Goal: Use online tool/utility: Use online tool/utility

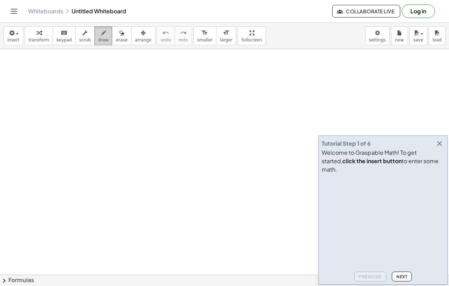
click at [101, 36] on icon "button" at bounding box center [103, 33] width 5 height 8
drag, startPoint x: 80, startPoint y: 84, endPoint x: 83, endPoint y: 106, distance: 22.6
drag, startPoint x: 99, startPoint y: 85, endPoint x: 95, endPoint y: 102, distance: 17.9
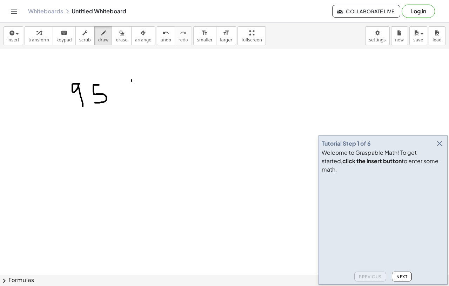
drag, startPoint x: 131, startPoint y: 80, endPoint x: 130, endPoint y: 103, distance: 23.5
drag, startPoint x: 208, startPoint y: 80, endPoint x: 200, endPoint y: 96, distance: 17.4
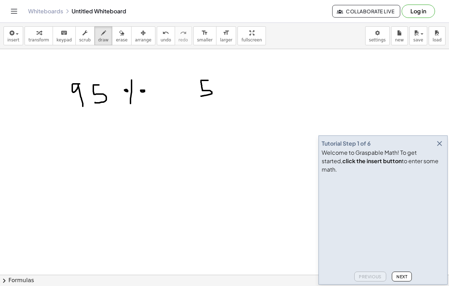
drag, startPoint x: 223, startPoint y: 79, endPoint x: 223, endPoint y: 91, distance: 12.3
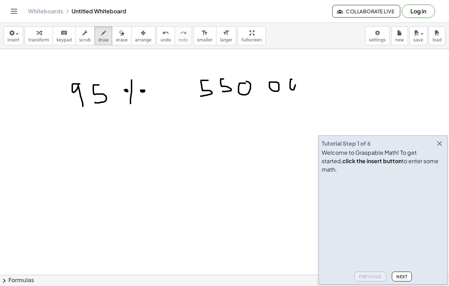
drag, startPoint x: 316, startPoint y: 78, endPoint x: 312, endPoint y: 79, distance: 3.9
drag, startPoint x: 82, startPoint y: 110, endPoint x: 61, endPoint y: 212, distance: 104.8
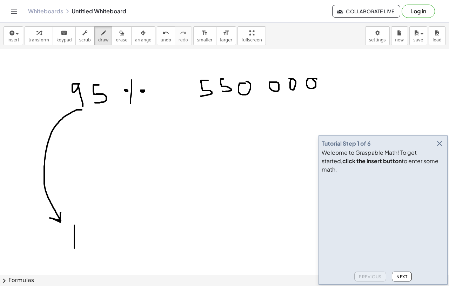
drag, startPoint x: 74, startPoint y: 225, endPoint x: 74, endPoint y: 247, distance: 22.4
click at [440, 148] on icon "button" at bounding box center [439, 143] width 8 height 8
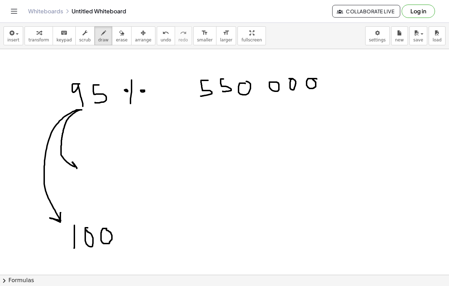
drag, startPoint x: 81, startPoint y: 110, endPoint x: 69, endPoint y: 174, distance: 65.3
drag, startPoint x: 100, startPoint y: 155, endPoint x: 89, endPoint y: 178, distance: 24.8
drag, startPoint x: 92, startPoint y: 112, endPoint x: 96, endPoint y: 129, distance: 17.7
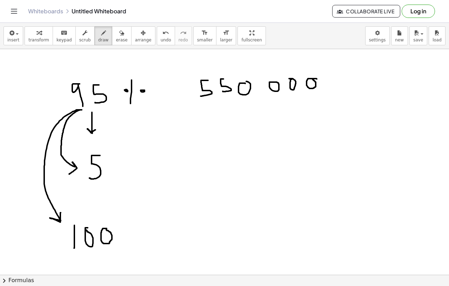
drag, startPoint x: 99, startPoint y: 123, endPoint x: 107, endPoint y: 123, distance: 7.4
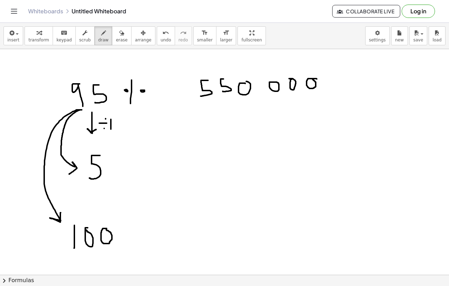
drag, startPoint x: 111, startPoint y: 119, endPoint x: 111, endPoint y: 129, distance: 9.8
drag, startPoint x: 119, startPoint y: 120, endPoint x: 123, endPoint y: 134, distance: 14.5
drag, startPoint x: 260, startPoint y: 102, endPoint x: 266, endPoint y: 116, distance: 15.2
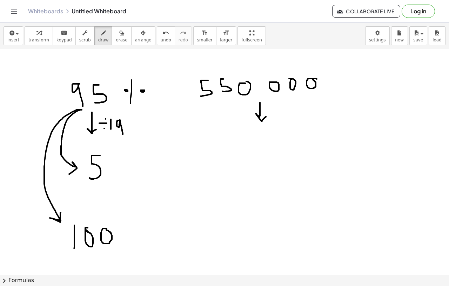
drag, startPoint x: 244, startPoint y: 124, endPoint x: 250, endPoint y: 124, distance: 6.3
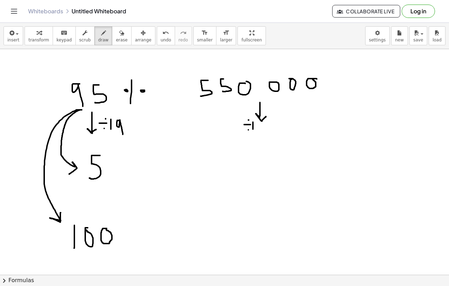
drag, startPoint x: 253, startPoint y: 122, endPoint x: 252, endPoint y: 129, distance: 7.0
drag, startPoint x: 263, startPoint y: 123, endPoint x: 264, endPoint y: 132, distance: 8.8
drag, startPoint x: 240, startPoint y: 156, endPoint x: 251, endPoint y: 156, distance: 10.5
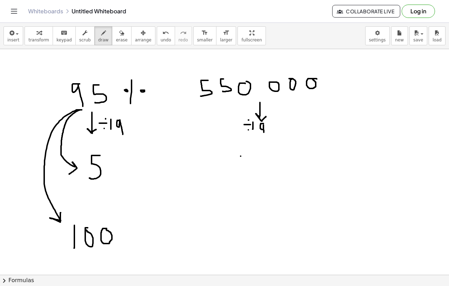
drag, startPoint x: 238, startPoint y: 159, endPoint x: 255, endPoint y: 159, distance: 16.8
drag, startPoint x: 255, startPoint y: 152, endPoint x: 272, endPoint y: 165, distance: 20.5
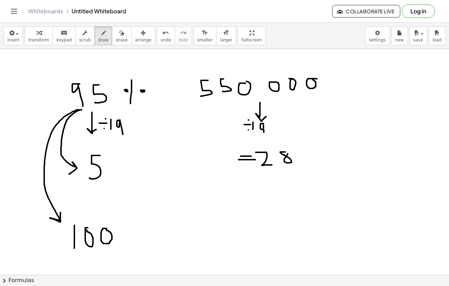
drag, startPoint x: 285, startPoint y: 152, endPoint x: 281, endPoint y: 151, distance: 3.6
drag, startPoint x: 303, startPoint y: 150, endPoint x: 303, endPoint y: 160, distance: 9.5
drag, startPoint x: 309, startPoint y: 151, endPoint x: 317, endPoint y: 158, distance: 10.2
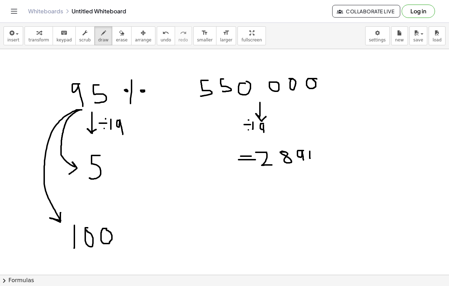
drag, startPoint x: 317, startPoint y: 154, endPoint x: 317, endPoint y: 162, distance: 8.1
drag, startPoint x: 325, startPoint y: 153, endPoint x: 329, endPoint y: 162, distance: 9.4
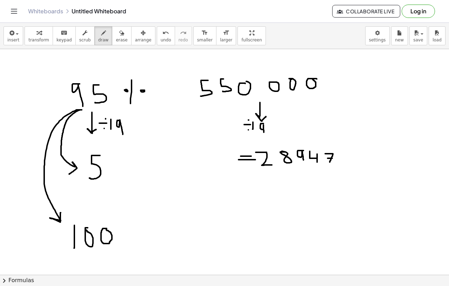
drag, startPoint x: 327, startPoint y: 158, endPoint x: 334, endPoint y: 158, distance: 6.7
drag, startPoint x: 118, startPoint y: 158, endPoint x: 112, endPoint y: 177, distance: 20.4
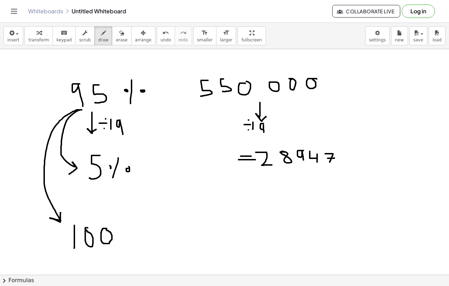
drag, startPoint x: 101, startPoint y: 186, endPoint x: 106, endPoint y: 212, distance: 27.1
drag, startPoint x: 127, startPoint y: 224, endPoint x: 122, endPoint y: 240, distance: 17.0
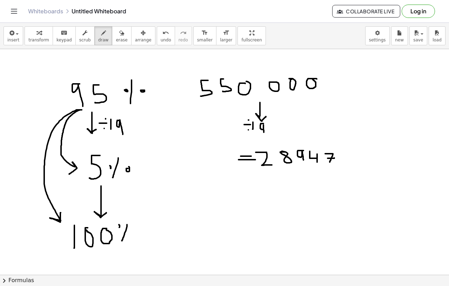
drag, startPoint x: 125, startPoint y: 199, endPoint x: 134, endPoint y: 207, distance: 12.4
drag, startPoint x: 131, startPoint y: 197, endPoint x: 124, endPoint y: 207, distance: 12.1
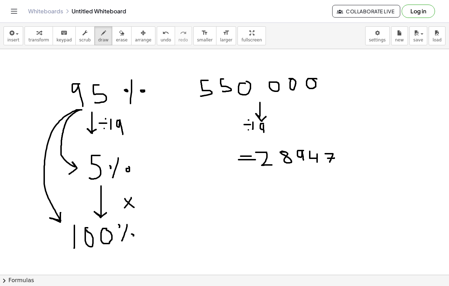
drag, startPoint x: 138, startPoint y: 200, endPoint x: 143, endPoint y: 209, distance: 10.5
drag, startPoint x: 249, startPoint y: 186, endPoint x: 258, endPoint y: 196, distance: 13.6
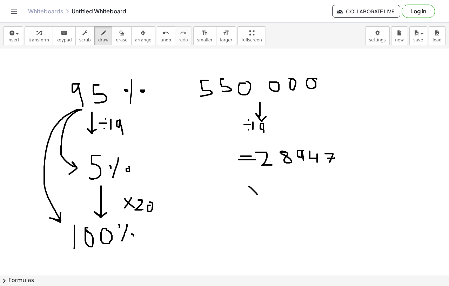
drag, startPoint x: 258, startPoint y: 184, endPoint x: 252, endPoint y: 194, distance: 11.7
drag, startPoint x: 261, startPoint y: 187, endPoint x: 268, endPoint y: 195, distance: 10.2
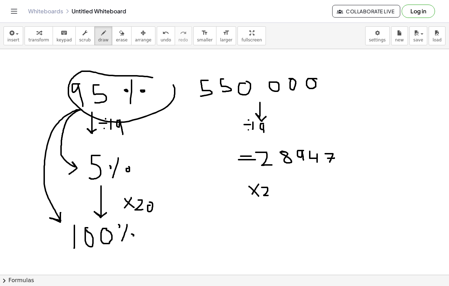
drag, startPoint x: 152, startPoint y: 77, endPoint x: 173, endPoint y: 85, distance: 21.9
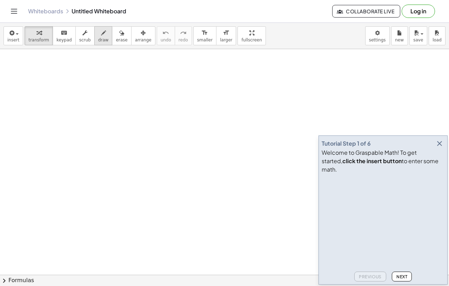
click at [101, 35] on icon "button" at bounding box center [103, 33] width 5 height 8
drag, startPoint x: 155, startPoint y: 116, endPoint x: 142, endPoint y: 132, distance: 20.5
drag, startPoint x: 136, startPoint y: 141, endPoint x: 182, endPoint y: 141, distance: 45.2
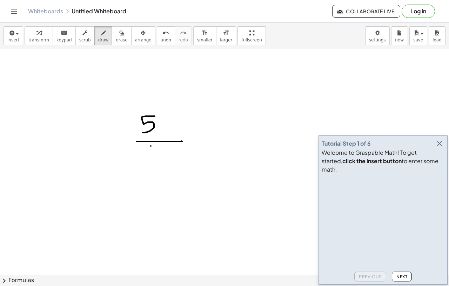
drag, startPoint x: 151, startPoint y: 146, endPoint x: 150, endPoint y: 162, distance: 16.5
drag, startPoint x: 143, startPoint y: 147, endPoint x: 180, endPoint y: 148, distance: 37.5
drag, startPoint x: 163, startPoint y: 147, endPoint x: 163, endPoint y: 165, distance: 18.6
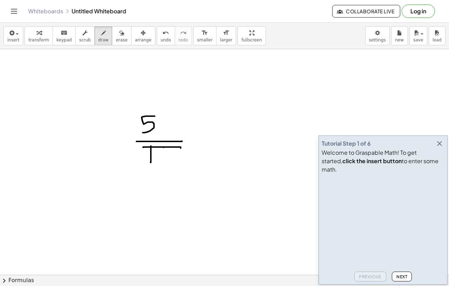
drag, startPoint x: 132, startPoint y: 102, endPoint x: 136, endPoint y: 187, distance: 84.9
drag, startPoint x: 184, startPoint y: 98, endPoint x: 196, endPoint y: 183, distance: 85.6
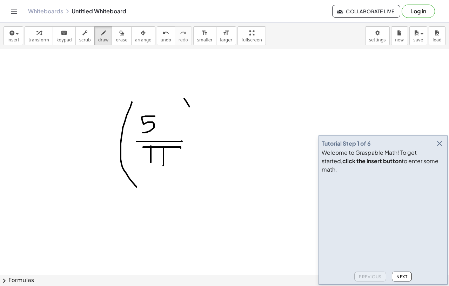
drag, startPoint x: 196, startPoint y: 96, endPoint x: 205, endPoint y: 108, distance: 15.2
drag, startPoint x: 82, startPoint y: 132, endPoint x: 82, endPoint y: 152, distance: 20.0
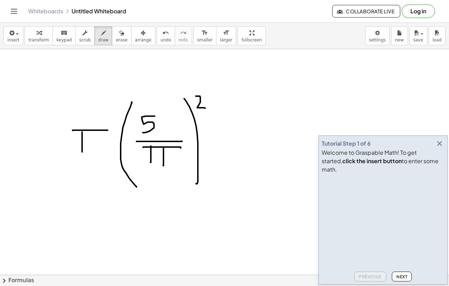
drag, startPoint x: 73, startPoint y: 130, endPoint x: 110, endPoint y: 130, distance: 37.5
drag, startPoint x: 100, startPoint y: 130, endPoint x: 98, endPoint y: 158, distance: 28.1
click at [441, 148] on icon "button" at bounding box center [439, 143] width 8 height 8
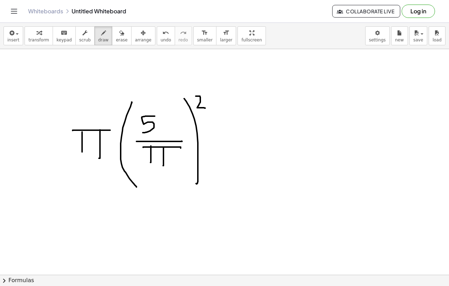
scroll to position [13, 0]
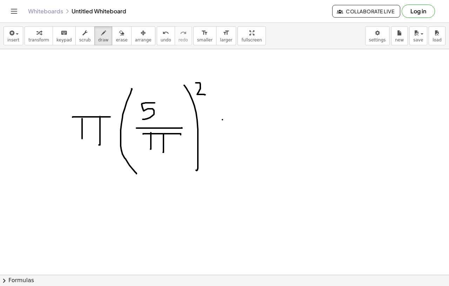
drag, startPoint x: 222, startPoint y: 120, endPoint x: 233, endPoint y: 120, distance: 11.2
click at [233, 120] on div at bounding box center [224, 284] width 449 height 496
drag, startPoint x: 224, startPoint y: 126, endPoint x: 248, endPoint y: 126, distance: 23.8
click at [248, 126] on div at bounding box center [224, 284] width 449 height 496
drag, startPoint x: 264, startPoint y: 114, endPoint x: 264, endPoint y: 131, distance: 17.9
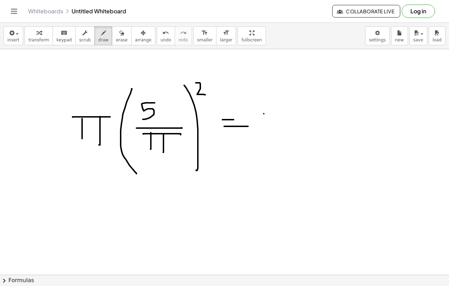
click at [264, 131] on div at bounding box center [224, 284] width 449 height 496
drag, startPoint x: 254, startPoint y: 113, endPoint x: 293, endPoint y: 113, distance: 38.9
click at [293, 113] on div at bounding box center [224, 284] width 449 height 496
drag, startPoint x: 278, startPoint y: 113, endPoint x: 278, endPoint y: 127, distance: 14.4
click at [278, 127] on div at bounding box center [224, 284] width 449 height 496
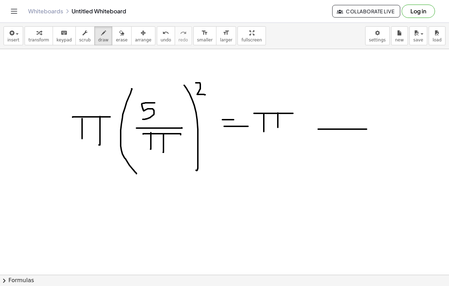
drag, startPoint x: 318, startPoint y: 129, endPoint x: 366, endPoint y: 129, distance: 48.0
click at [366, 129] on div at bounding box center [224, 284] width 449 height 496
drag, startPoint x: 331, startPoint y: 145, endPoint x: 344, endPoint y: 155, distance: 16.0
click at [344, 155] on div at bounding box center [224, 284] width 449 height 496
drag, startPoint x: 354, startPoint y: 142, endPoint x: 353, endPoint y: 155, distance: 13.7
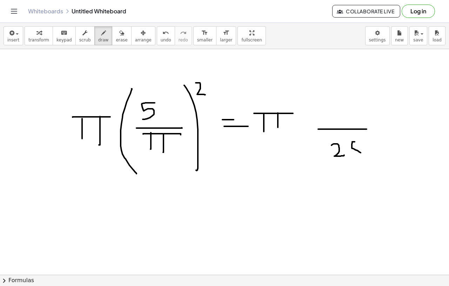
click at [353, 155] on div at bounding box center [224, 284] width 449 height 496
click at [165, 31] on button "undo undo" at bounding box center [166, 35] width 18 height 19
drag, startPoint x: 322, startPoint y: 102, endPoint x: 338, endPoint y: 117, distance: 21.8
click at [338, 117] on div at bounding box center [224, 284] width 449 height 496
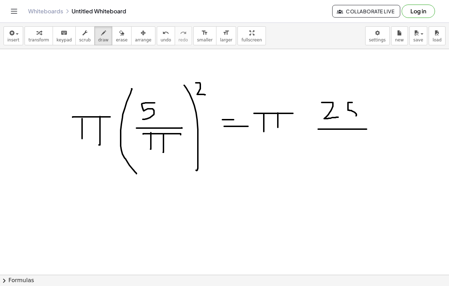
drag, startPoint x: 352, startPoint y: 102, endPoint x: 347, endPoint y: 118, distance: 16.5
click at [347, 118] on div at bounding box center [224, 284] width 449 height 496
drag, startPoint x: 336, startPoint y: 137, endPoint x: 336, endPoint y: 154, distance: 17.2
click at [336, 154] on div at bounding box center [224, 284] width 449 height 496
drag, startPoint x: 326, startPoint y: 136, endPoint x: 369, endPoint y: 136, distance: 43.1
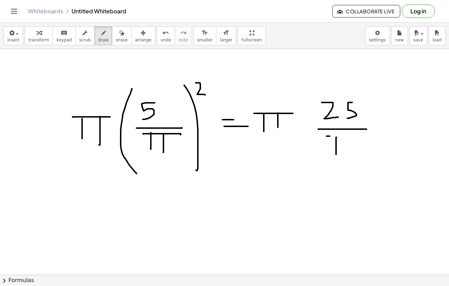
click at [369, 136] on div at bounding box center [224, 284] width 449 height 496
drag, startPoint x: 353, startPoint y: 136, endPoint x: 353, endPoint y: 151, distance: 15.4
click at [353, 151] on div at bounding box center [224, 284] width 449 height 496
drag, startPoint x: 371, startPoint y: 128, endPoint x: 375, endPoint y: 133, distance: 6.5
click at [375, 133] on div at bounding box center [224, 284] width 449 height 496
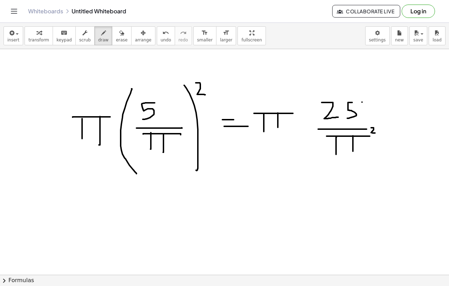
drag, startPoint x: 362, startPoint y: 102, endPoint x: 362, endPoint y: 114, distance: 11.9
click at [362, 114] on div at bounding box center [224, 284] width 449 height 496
drag, startPoint x: 356, startPoint y: 100, endPoint x: 381, endPoint y: 100, distance: 25.2
click at [381, 100] on div at bounding box center [224, 284] width 449 height 496
drag, startPoint x: 371, startPoint y: 100, endPoint x: 371, endPoint y: 115, distance: 15.4
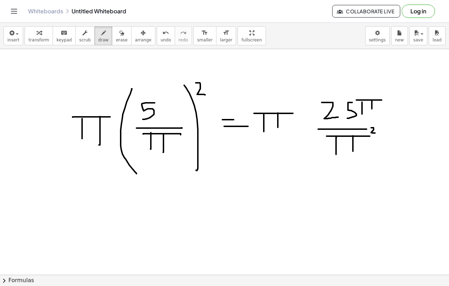
click at [371, 115] on div at bounding box center [224, 284] width 449 height 496
click at [162, 35] on icon "undo" at bounding box center [165, 33] width 7 height 8
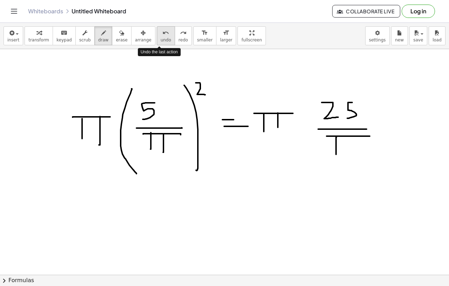
click at [162, 33] on icon "undo" at bounding box center [165, 33] width 7 height 8
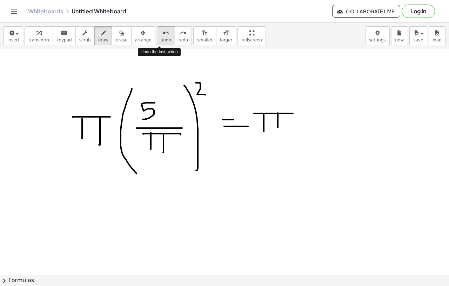
click at [162, 33] on icon "undo" at bounding box center [165, 33] width 7 height 8
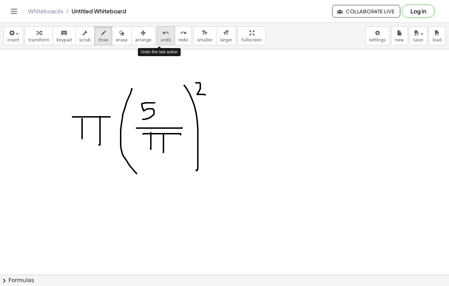
click at [162, 33] on icon "undo" at bounding box center [165, 33] width 7 height 8
drag, startPoint x: 226, startPoint y: 124, endPoint x: 231, endPoint y: 124, distance: 4.2
click at [231, 124] on div at bounding box center [224, 284] width 449 height 496
drag, startPoint x: 226, startPoint y: 127, endPoint x: 238, endPoint y: 127, distance: 12.3
click at [238, 127] on div at bounding box center [224, 284] width 449 height 496
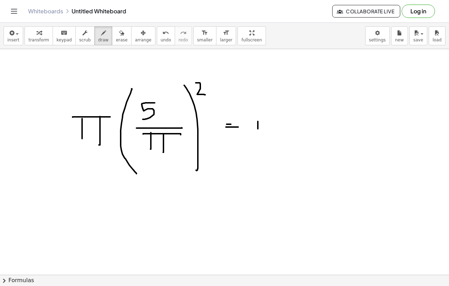
drag, startPoint x: 258, startPoint y: 121, endPoint x: 258, endPoint y: 140, distance: 18.6
click at [258, 139] on div at bounding box center [224, 284] width 449 height 496
drag, startPoint x: 249, startPoint y: 117, endPoint x: 274, endPoint y: 117, distance: 24.9
click at [274, 117] on div at bounding box center [224, 284] width 449 height 496
drag, startPoint x: 264, startPoint y: 117, endPoint x: 264, endPoint y: 136, distance: 18.9
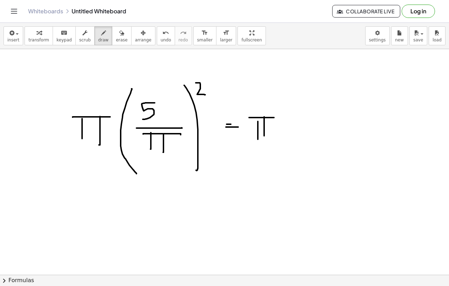
click at [264, 136] on div at bounding box center [224, 284] width 449 height 496
drag, startPoint x: 295, startPoint y: 101, endPoint x: 311, endPoint y: 114, distance: 20.4
click at [311, 114] on div at bounding box center [224, 284] width 449 height 496
drag, startPoint x: 321, startPoint y: 100, endPoint x: 320, endPoint y: 111, distance: 11.3
click at [320, 111] on div at bounding box center [224, 284] width 449 height 496
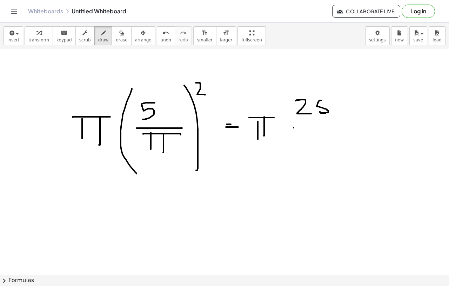
drag, startPoint x: 293, startPoint y: 128, endPoint x: 339, endPoint y: 127, distance: 45.6
click at [339, 127] on div at bounding box center [224, 284] width 449 height 496
drag, startPoint x: 304, startPoint y: 137, endPoint x: 304, endPoint y: 145, distance: 8.4
click at [304, 145] on div at bounding box center [224, 284] width 449 height 496
drag, startPoint x: 300, startPoint y: 136, endPoint x: 319, endPoint y: 136, distance: 18.9
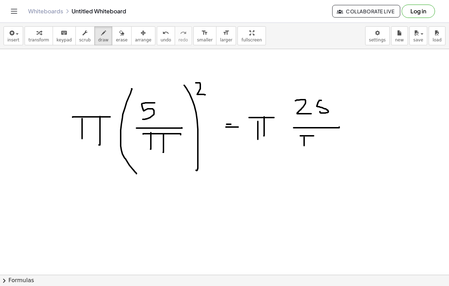
click at [319, 136] on div at bounding box center [224, 284] width 449 height 496
drag, startPoint x: 313, startPoint y: 136, endPoint x: 313, endPoint y: 145, distance: 9.5
click at [313, 145] on div at bounding box center [224, 284] width 449 height 496
drag, startPoint x: 322, startPoint y: 133, endPoint x: 326, endPoint y: 138, distance: 6.7
click at [326, 138] on div at bounding box center [224, 284] width 449 height 496
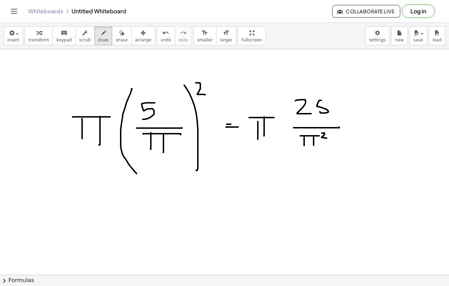
drag, startPoint x: 258, startPoint y: 122, endPoint x: 258, endPoint y: 118, distance: 3.9
click at [258, 118] on div at bounding box center [224, 284] width 449 height 496
drag, startPoint x: 279, startPoint y: 122, endPoint x: 284, endPoint y: 130, distance: 9.8
click at [284, 129] on div at bounding box center [224, 284] width 449 height 496
drag, startPoint x: 286, startPoint y: 123, endPoint x: 279, endPoint y: 131, distance: 10.9
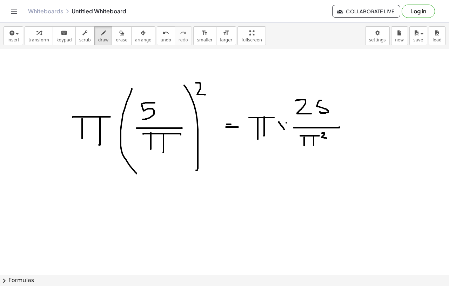
click at [279, 131] on div at bounding box center [224, 284] width 449 height 496
drag, startPoint x: 250, startPoint y: 138, endPoint x: 286, endPoint y: 138, distance: 36.1
click at [286, 138] on div at bounding box center [224, 284] width 449 height 496
drag, startPoint x: 263, startPoint y: 144, endPoint x: 262, endPoint y: 162, distance: 17.6
click at [262, 162] on div at bounding box center [224, 284] width 449 height 496
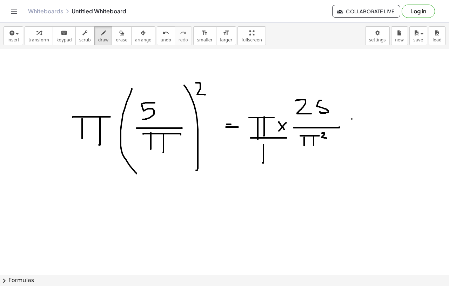
drag, startPoint x: 351, startPoint y: 119, endPoint x: 360, endPoint y: 120, distance: 8.8
click at [360, 120] on div at bounding box center [224, 284] width 449 height 496
drag, startPoint x: 352, startPoint y: 124, endPoint x: 365, endPoint y: 124, distance: 13.3
click at [365, 124] on div at bounding box center [224, 284] width 449 height 496
drag, startPoint x: 385, startPoint y: 99, endPoint x: 395, endPoint y: 109, distance: 13.6
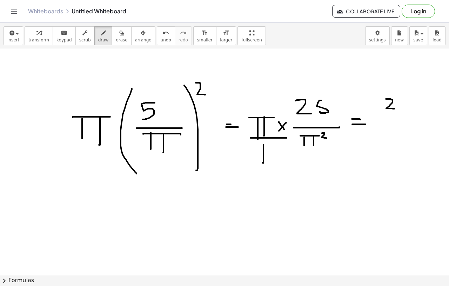
click at [395, 109] on div at bounding box center [224, 284] width 449 height 496
drag, startPoint x: 404, startPoint y: 98, endPoint x: 398, endPoint y: 108, distance: 11.8
click at [398, 108] on div at bounding box center [224, 284] width 449 height 496
drag, startPoint x: 413, startPoint y: 98, endPoint x: 413, endPoint y: 105, distance: 7.4
click at [413, 105] on div at bounding box center [224, 284] width 449 height 496
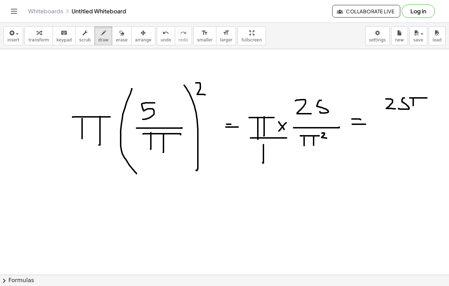
drag, startPoint x: 409, startPoint y: 98, endPoint x: 428, endPoint y: 98, distance: 18.6
click at [428, 98] on div at bounding box center [224, 284] width 449 height 496
drag, startPoint x: 421, startPoint y: 97, endPoint x: 421, endPoint y: 104, distance: 6.3
click at [421, 104] on div at bounding box center [224, 284] width 449 height 496
drag, startPoint x: 396, startPoint y: 112, endPoint x: 424, endPoint y: 112, distance: 28.4
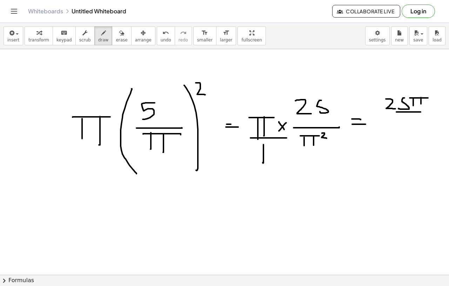
click at [424, 112] on div at bounding box center [224, 284] width 449 height 496
drag, startPoint x: 400, startPoint y: 118, endPoint x: 400, endPoint y: 129, distance: 10.9
click at [400, 129] on div at bounding box center [224, 284] width 449 height 496
drag, startPoint x: 395, startPoint y: 116, endPoint x: 418, endPoint y: 116, distance: 22.8
click at [418, 116] on div at bounding box center [224, 284] width 449 height 496
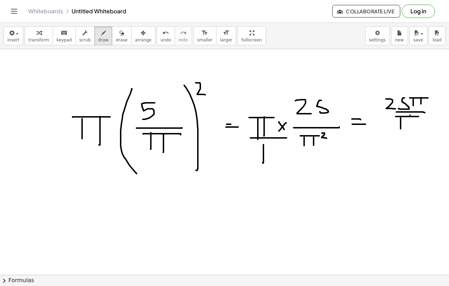
drag, startPoint x: 410, startPoint y: 115, endPoint x: 410, endPoint y: 126, distance: 11.2
click at [410, 126] on div at bounding box center [224, 284] width 449 height 496
drag, startPoint x: 421, startPoint y: 115, endPoint x: 427, endPoint y: 123, distance: 9.7
click at [427, 122] on div at bounding box center [224, 284] width 449 height 496
drag, startPoint x: 421, startPoint y: 97, endPoint x: 418, endPoint y: 107, distance: 10.0
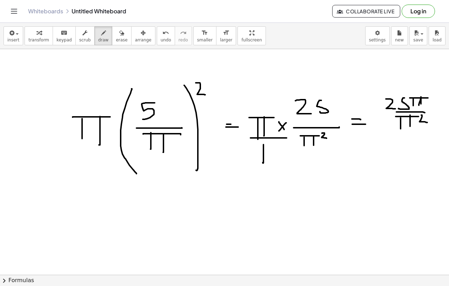
click at [418, 107] on div at bounding box center [224, 284] width 449 height 496
drag, startPoint x: 145, startPoint y: 201, endPoint x: 162, endPoint y: 216, distance: 22.3
click at [162, 216] on div at bounding box center [224, 284] width 449 height 496
drag, startPoint x: 179, startPoint y: 197, endPoint x: 173, endPoint y: 213, distance: 16.7
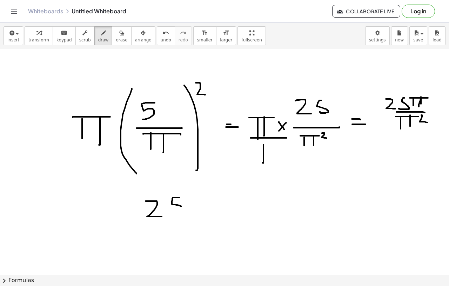
click at [173, 213] on div at bounding box center [224, 284] width 449 height 496
drag, startPoint x: 131, startPoint y: 225, endPoint x: 214, endPoint y: 223, distance: 83.1
click at [214, 223] on div at bounding box center [224, 284] width 449 height 496
drag, startPoint x: 161, startPoint y: 237, endPoint x: 161, endPoint y: 253, distance: 16.5
click at [161, 253] on div at bounding box center [224, 284] width 449 height 496
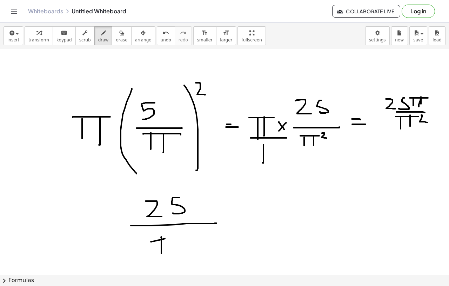
drag, startPoint x: 151, startPoint y: 241, endPoint x: 190, endPoint y: 235, distance: 40.2
click at [190, 235] on div at bounding box center [224, 284] width 449 height 496
drag, startPoint x: 182, startPoint y: 235, endPoint x: 180, endPoint y: 252, distance: 16.9
click at [180, 252] on div at bounding box center [224, 284] width 449 height 496
click at [161, 40] on span "undo" at bounding box center [166, 39] width 11 height 5
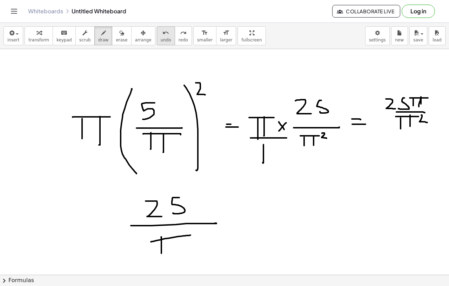
click at [161, 40] on span "undo" at bounding box center [166, 39] width 11 height 5
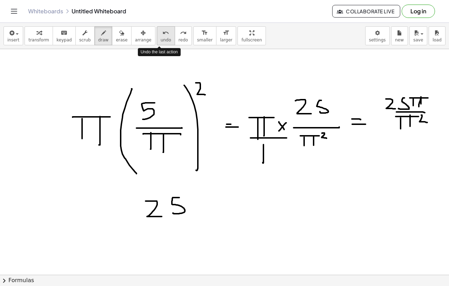
click at [161, 40] on span "undo" at bounding box center [166, 39] width 11 height 5
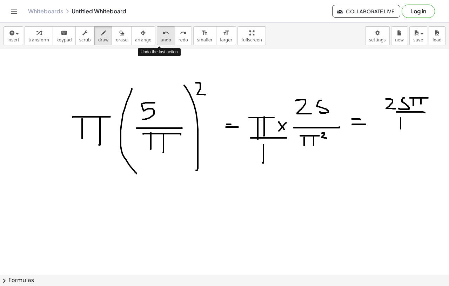
click at [161, 40] on span "undo" at bounding box center [166, 39] width 11 height 5
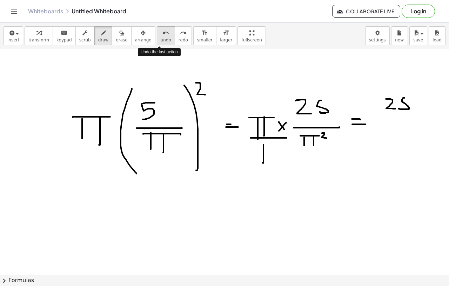
click at [161, 40] on span "undo" at bounding box center [166, 39] width 11 height 5
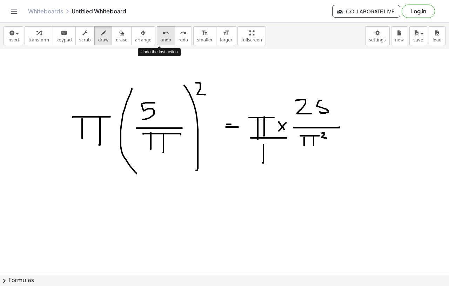
click at [161, 40] on span "undo" at bounding box center [166, 39] width 11 height 5
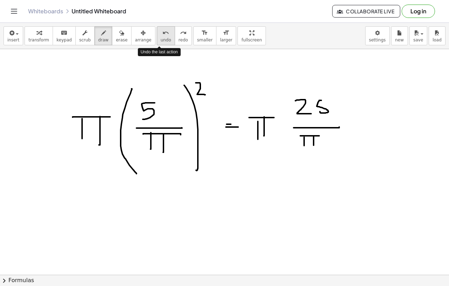
click at [161, 40] on span "undo" at bounding box center [166, 39] width 11 height 5
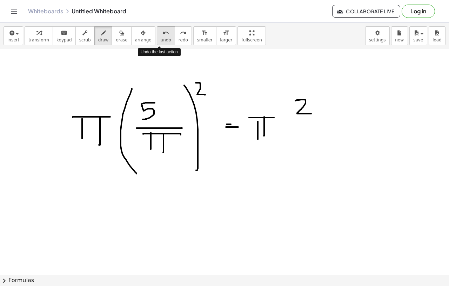
click at [161, 40] on span "undo" at bounding box center [166, 39] width 11 height 5
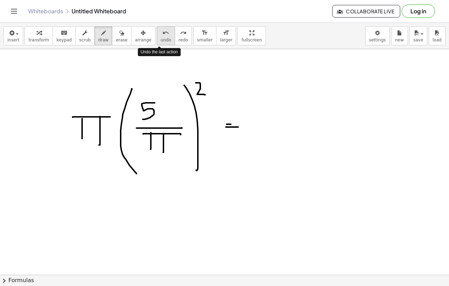
click at [161, 40] on span "undo" at bounding box center [166, 39] width 11 height 5
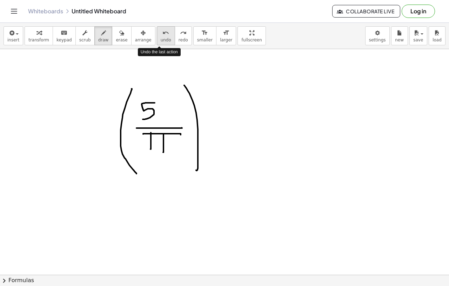
click at [161, 40] on span "undo" at bounding box center [166, 39] width 11 height 5
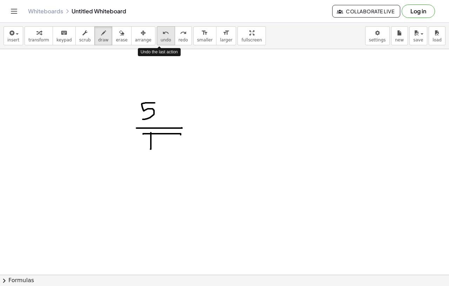
click at [161, 40] on span "undo" at bounding box center [166, 39] width 11 height 5
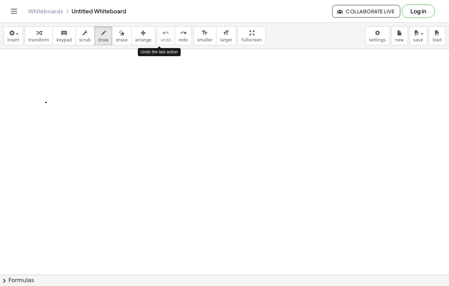
drag, startPoint x: 46, startPoint y: 102, endPoint x: 57, endPoint y: 102, distance: 11.2
click at [57, 102] on div at bounding box center [224, 284] width 449 height 496
drag, startPoint x: 60, startPoint y: 92, endPoint x: 74, endPoint y: 103, distance: 18.0
click at [74, 103] on div at bounding box center [224, 284] width 449 height 496
click at [64, 106] on div at bounding box center [224, 284] width 449 height 496
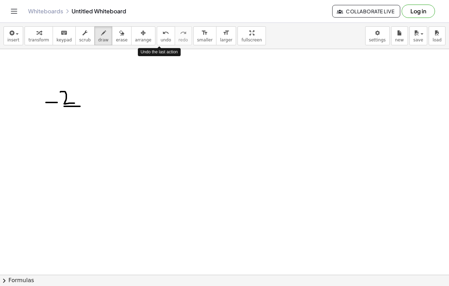
drag, startPoint x: 64, startPoint y: 106, endPoint x: 80, endPoint y: 106, distance: 16.1
click at [80, 106] on div at bounding box center [224, 284] width 449 height 496
drag, startPoint x: 67, startPoint y: 119, endPoint x: 68, endPoint y: 129, distance: 10.2
click at [68, 129] on div at bounding box center [224, 284] width 449 height 496
drag, startPoint x: 109, startPoint y: 76, endPoint x: 109, endPoint y: 178, distance: 101.6
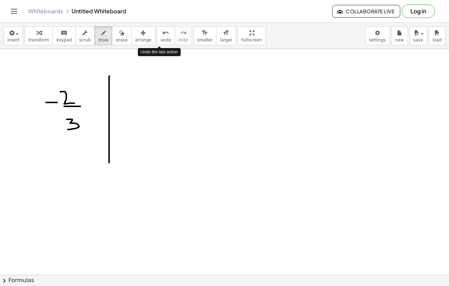
click at [109, 178] on div at bounding box center [224, 284] width 449 height 496
drag, startPoint x: 162, startPoint y: 83, endPoint x: 162, endPoint y: 111, distance: 27.3
click at [162, 111] on div at bounding box center [224, 284] width 449 height 496
drag, startPoint x: 177, startPoint y: 81, endPoint x: 184, endPoint y: 81, distance: 7.0
click at [184, 81] on div at bounding box center [224, 284] width 449 height 496
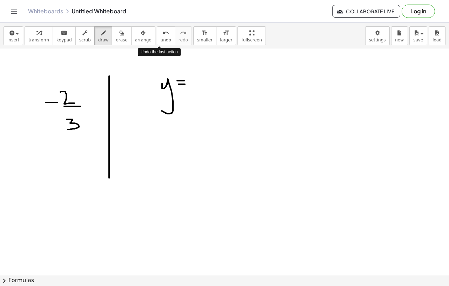
drag, startPoint x: 178, startPoint y: 84, endPoint x: 189, endPoint y: 84, distance: 10.5
click at [189, 84] on div at bounding box center [224, 284] width 449 height 496
drag, startPoint x: 196, startPoint y: 82, endPoint x: 206, endPoint y: 82, distance: 10.2
click at [206, 82] on div at bounding box center [224, 284] width 449 height 496
drag, startPoint x: 212, startPoint y: 74, endPoint x: 218, endPoint y: 84, distance: 12.1
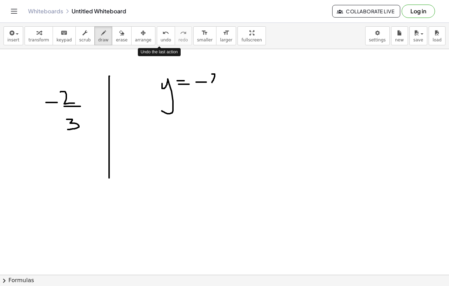
click at [218, 84] on div at bounding box center [224, 284] width 449 height 496
drag, startPoint x: 203, startPoint y: 87, endPoint x: 229, endPoint y: 87, distance: 25.9
click at [229, 87] on div at bounding box center [224, 284] width 449 height 496
drag, startPoint x: 209, startPoint y: 93, endPoint x: 210, endPoint y: 104, distance: 11.6
click at [210, 104] on div at bounding box center [224, 284] width 449 height 496
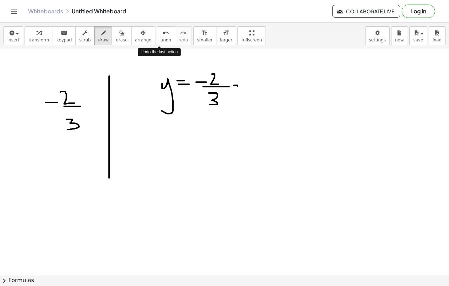
drag, startPoint x: 234, startPoint y: 86, endPoint x: 231, endPoint y: 91, distance: 6.4
click at [231, 91] on div at bounding box center [224, 284] width 449 height 496
drag, startPoint x: 241, startPoint y: 86, endPoint x: 250, endPoint y: 92, distance: 10.5
click at [250, 92] on div at bounding box center [224, 284] width 449 height 496
drag, startPoint x: 261, startPoint y: 83, endPoint x: 261, endPoint y: 89, distance: 5.6
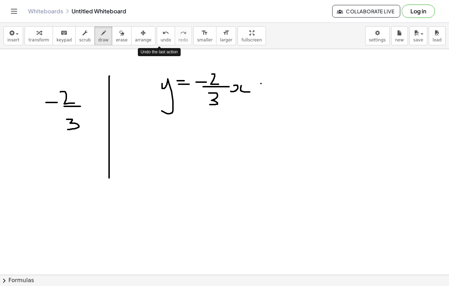
click at [261, 89] on div at bounding box center [224, 284] width 449 height 496
drag, startPoint x: 257, startPoint y: 86, endPoint x: 264, endPoint y: 86, distance: 7.0
click at [264, 86] on div at bounding box center [224, 284] width 449 height 496
drag, startPoint x: 288, startPoint y: 86, endPoint x: 294, endPoint y: 96, distance: 11.9
click at [294, 96] on div at bounding box center [224, 284] width 449 height 496
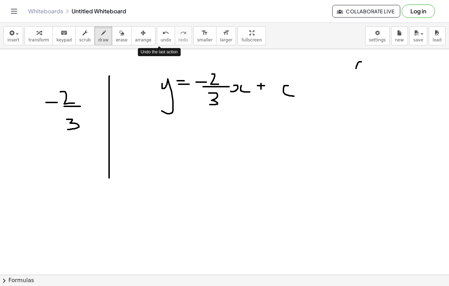
drag, startPoint x: 361, startPoint y: 62, endPoint x: 360, endPoint y: 107, distance: 45.2
click at [360, 107] on div at bounding box center [224, 284] width 449 height 496
drag, startPoint x: 367, startPoint y: 71, endPoint x: 368, endPoint y: 87, distance: 15.4
click at [368, 87] on div at bounding box center [224, 284] width 449 height 496
drag, startPoint x: 381, startPoint y: 89, endPoint x: 381, endPoint y: 95, distance: 5.6
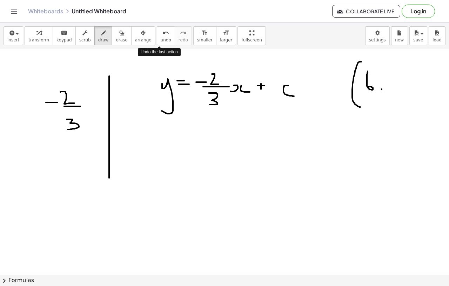
click at [381, 95] on div at bounding box center [224, 284] width 449 height 496
drag, startPoint x: 387, startPoint y: 85, endPoint x: 394, endPoint y: 85, distance: 7.0
click at [394, 85] on div at bounding box center [224, 284] width 449 height 496
drag, startPoint x: 407, startPoint y: 78, endPoint x: 401, endPoint y: 92, distance: 15.1
click at [401, 92] on div at bounding box center [224, 284] width 449 height 496
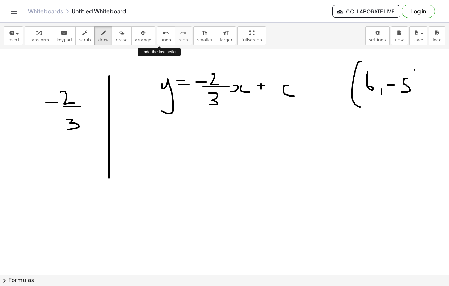
drag, startPoint x: 414, startPoint y: 70, endPoint x: 414, endPoint y: 90, distance: 20.3
click at [414, 90] on div at bounding box center [224, 284] width 449 height 496
drag, startPoint x: 34, startPoint y: 207, endPoint x: 98, endPoint y: 253, distance: 79.2
click at [98, 253] on div at bounding box center [224, 284] width 449 height 496
drag, startPoint x: 63, startPoint y: 196, endPoint x: 62, endPoint y: 258, distance: 62.4
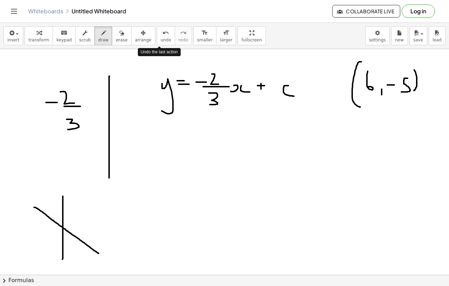
click at [62, 259] on div at bounding box center [224, 284] width 449 height 496
drag, startPoint x: 25, startPoint y: 238, endPoint x: 137, endPoint y: 241, distance: 111.5
click at [137, 241] on div at bounding box center [224, 284] width 449 height 496
drag, startPoint x: 98, startPoint y: 225, endPoint x: 98, endPoint y: 230, distance: 5.6
click at [98, 230] on div at bounding box center [224, 284] width 449 height 496
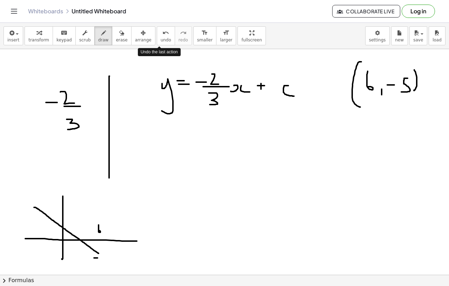
click at [97, 258] on div at bounding box center [224, 284] width 449 height 496
drag, startPoint x: 100, startPoint y: 257, endPoint x: 99, endPoint y: 261, distance: 4.4
click at [99, 261] on div at bounding box center [224, 284] width 449 height 496
drag, startPoint x: 96, startPoint y: 252, endPoint x: 103, endPoint y: 257, distance: 8.6
click at [103, 257] on div at bounding box center [224, 284] width 449 height 496
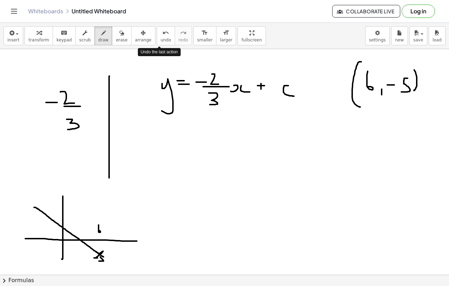
drag, startPoint x: 102, startPoint y: 251, endPoint x: 95, endPoint y: 258, distance: 9.7
click at [95, 258] on div at bounding box center [224, 284] width 449 height 496
drag
click at [101, 255] on div at bounding box center [224, 284] width 449 height 496
click at [109, 213] on div at bounding box center [224, 284] width 449 height 496
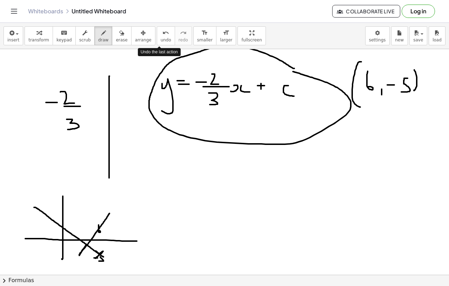
click at [292, 70] on div at bounding box center [224, 284] width 449 height 496
drag, startPoint x: 365, startPoint y: 101, endPoint x: 368, endPoint y: 107, distance: 6.9
click at [368, 107] on div at bounding box center [224, 284] width 449 height 496
drag, startPoint x: 378, startPoint y: 101, endPoint x: 384, endPoint y: 113, distance: 13.0
click at [384, 113] on div at bounding box center [224, 284] width 449 height 496
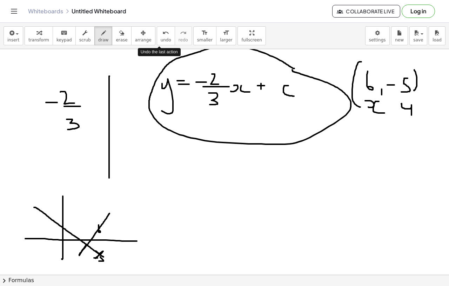
drag, startPoint x: 401, startPoint y: 103, endPoint x: 400, endPoint y: 122, distance: 19.0
click at [400, 122] on div at bounding box center [224, 284] width 449 height 496
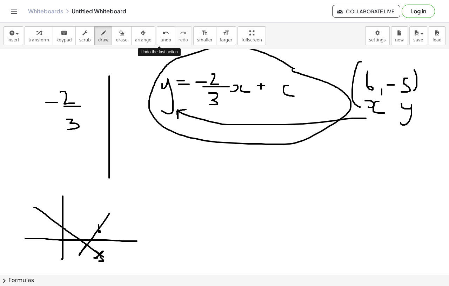
drag, startPoint x: 366, startPoint y: 118, endPoint x: 184, endPoint y: 109, distance: 181.7
click at [185, 109] on div at bounding box center [224, 284] width 449 height 496
drag, startPoint x: 391, startPoint y: 64, endPoint x: 301, endPoint y: 78, distance: 91.1
click at [301, 78] on div at bounding box center [224, 284] width 449 height 496
click at [162, 33] on icon "undo" at bounding box center [165, 33] width 7 height 8
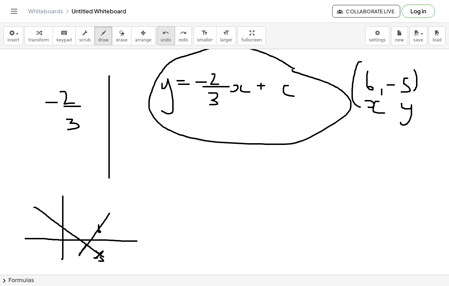
click at [161, 33] on div "undo" at bounding box center [166, 32] width 11 height 8
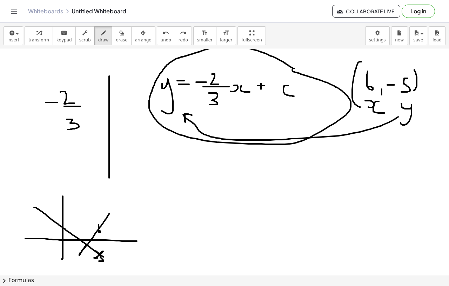
drag, startPoint x: 398, startPoint y: 117, endPoint x: 191, endPoint y: 115, distance: 206.4
click at [191, 115] on div at bounding box center [224, 284] width 449 height 496
drag, startPoint x: 369, startPoint y: 70, endPoint x: 255, endPoint y: 82, distance: 114.8
click at [255, 82] on div at bounding box center [224, 284] width 449 height 496
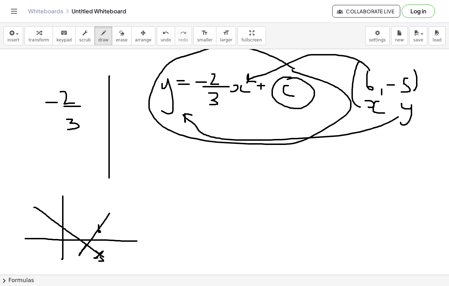
drag, startPoint x: 291, startPoint y: 77, endPoint x: 287, endPoint y: 79, distance: 4.1
click at [287, 79] on div at bounding box center [224, 284] width 449 height 496
drag, startPoint x: 178, startPoint y: 191, endPoint x: 187, endPoint y: 191, distance: 9.5
click at [187, 191] on div at bounding box center [224, 284] width 449 height 496
drag, startPoint x: 209, startPoint y: 182, endPoint x: 203, endPoint y: 195, distance: 14.0
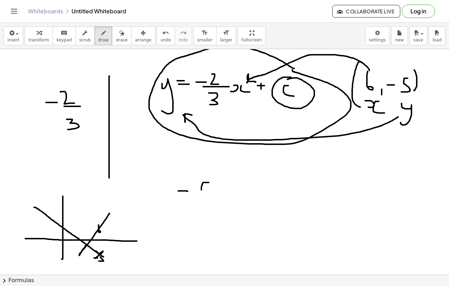
click at [203, 195] on div at bounding box center [224, 284] width 449 height 496
drag, startPoint x: 224, startPoint y: 184, endPoint x: 230, endPoint y: 184, distance: 5.6
click at [230, 184] on div at bounding box center [224, 284] width 449 height 496
drag, startPoint x: 223, startPoint y: 190, endPoint x: 232, endPoint y: 190, distance: 8.8
click at [232, 190] on div at bounding box center [224, 284] width 449 height 496
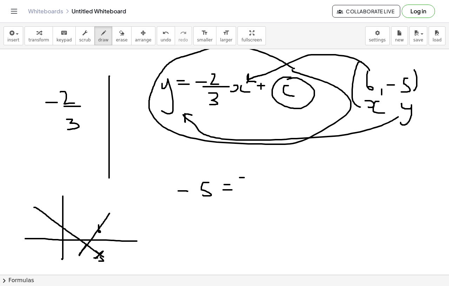
drag, startPoint x: 239, startPoint y: 177, endPoint x: 248, endPoint y: 177, distance: 8.4
click at [248, 177] on div at bounding box center [224, 284] width 449 height 496
drag, startPoint x: 254, startPoint y: 171, endPoint x: 261, endPoint y: 182, distance: 13.2
click at [261, 182] on div at bounding box center [224, 284] width 449 height 496
drag, startPoint x: 244, startPoint y: 189, endPoint x: 260, endPoint y: 189, distance: 16.1
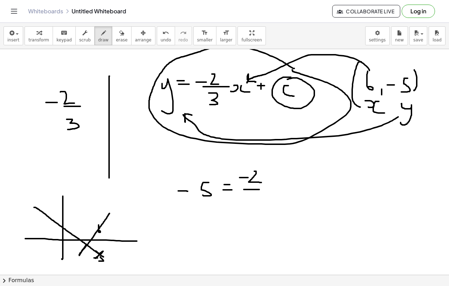
click at [259, 189] on div at bounding box center [224, 284] width 449 height 496
drag, startPoint x: 248, startPoint y: 197, endPoint x: 251, endPoint y: 209, distance: 12.6
click at [251, 210] on div at bounding box center [224, 284] width 449 height 496
drag, startPoint x: 272, startPoint y: 175, endPoint x: 276, endPoint y: 190, distance: 16.2
click at [275, 190] on div at bounding box center [224, 284] width 449 height 496
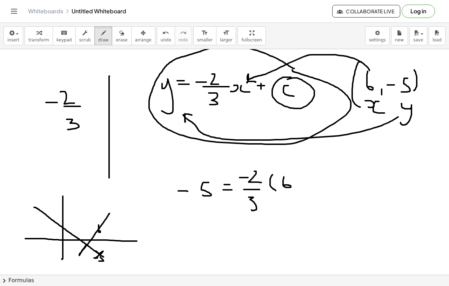
drag, startPoint x: 284, startPoint y: 177, endPoint x: 283, endPoint y: 185, distance: 8.1
click at [283, 185] on div at bounding box center [224, 284] width 449 height 496
drag, startPoint x: 294, startPoint y: 175, endPoint x: 294, endPoint y: 190, distance: 14.4
click at [294, 190] on div at bounding box center [224, 284] width 449 height 496
drag, startPoint x: 307, startPoint y: 176, endPoint x: 307, endPoint y: 186, distance: 10.9
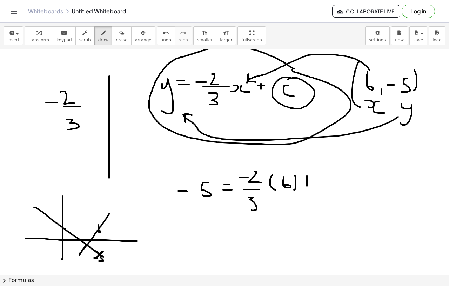
click at [307, 186] on div at bounding box center [224, 284] width 449 height 496
drag, startPoint x: 300, startPoint y: 180, endPoint x: 312, endPoint y: 180, distance: 12.3
click at [312, 180] on div at bounding box center [224, 284] width 449 height 496
drag, startPoint x: 321, startPoint y: 178, endPoint x: 340, endPoint y: 190, distance: 22.2
click at [340, 190] on div at bounding box center [224, 284] width 449 height 496
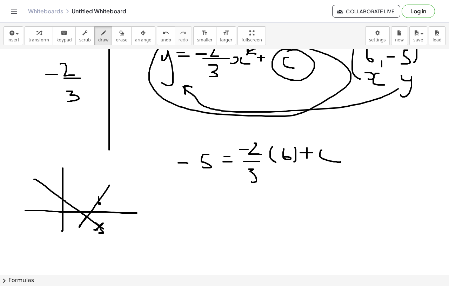
scroll to position [42, 0]
drag, startPoint x: 319, startPoint y: 151, endPoint x: 333, endPoint y: 146, distance: 14.2
click at [333, 146] on div at bounding box center [224, 255] width 449 height 496
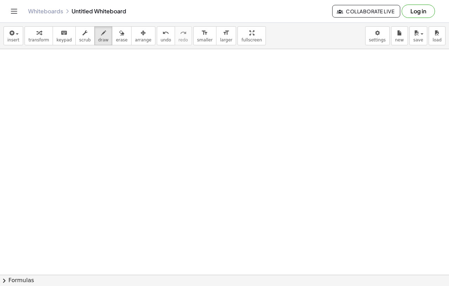
scroll to position [268, 0]
drag, startPoint x: 171, startPoint y: 83, endPoint x: 170, endPoint y: 238, distance: 154.6
click at [170, 238] on div at bounding box center [224, 119] width 449 height 676
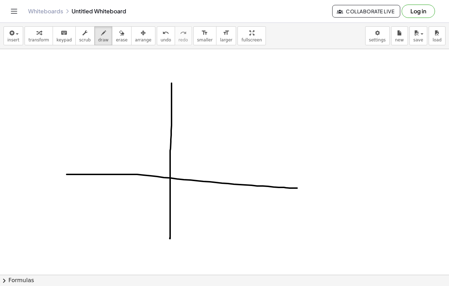
drag, startPoint x: 67, startPoint y: 174, endPoint x: 299, endPoint y: 187, distance: 232.4
click at [299, 187] on div at bounding box center [224, 119] width 449 height 676
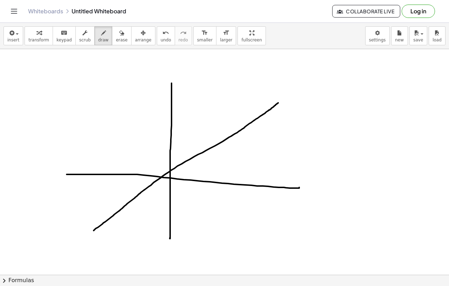
drag, startPoint x: 94, startPoint y: 230, endPoint x: 278, endPoint y: 103, distance: 224.2
click at [278, 103] on div at bounding box center [224, 119] width 449 height 676
drag, startPoint x: 153, startPoint y: 238, endPoint x: 161, endPoint y: 238, distance: 8.1
click at [161, 238] on div at bounding box center [224, 119] width 449 height 676
click at [163, 235] on div at bounding box center [224, 119] width 449 height 676
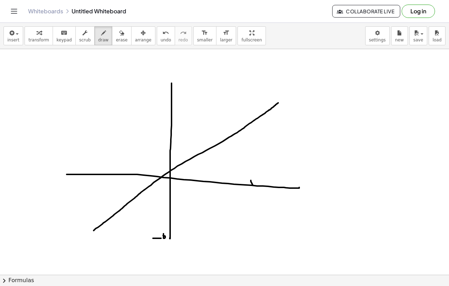
drag, startPoint x: 251, startPoint y: 180, endPoint x: 248, endPoint y: 185, distance: 5.3
click at [249, 185] on div at bounding box center [224, 119] width 449 height 676
click at [248, 238] on div at bounding box center [224, 119] width 449 height 676
drag, startPoint x: 248, startPoint y: 238, endPoint x: 141, endPoint y: 145, distance: 142.1
click at [141, 145] on div at bounding box center [224, 119] width 449 height 676
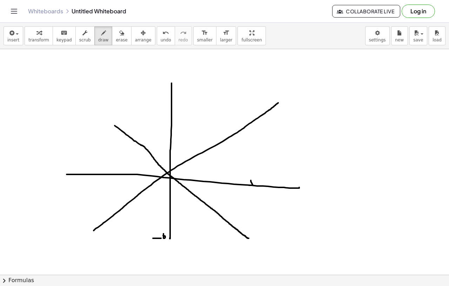
drag, startPoint x: 141, startPoint y: 145, endPoint x: 107, endPoint y: 121, distance: 41.4
click at [107, 121] on div at bounding box center [224, 119] width 449 height 676
click at [157, 166] on div at bounding box center [224, 119] width 449 height 676
click at [160, 164] on div at bounding box center [224, 119] width 449 height 676
drag, startPoint x: 285, startPoint y: 93, endPoint x: 300, endPoint y: 104, distance: 19.8
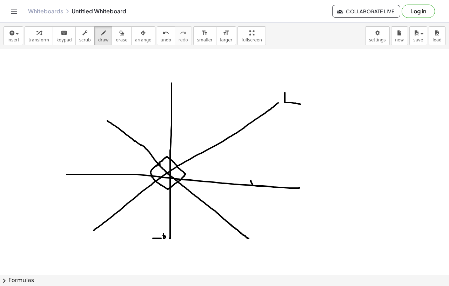
click at [300, 104] on div at bounding box center [224, 119] width 449 height 676
click at [253, 234] on div at bounding box center [224, 119] width 449 height 676
drag, startPoint x: 288, startPoint y: 210, endPoint x: 287, endPoint y: 240, distance: 29.4
click at [287, 240] on div at bounding box center [224, 119] width 449 height 676
drag, startPoint x: 301, startPoint y: 218, endPoint x: 292, endPoint y: 233, distance: 17.6
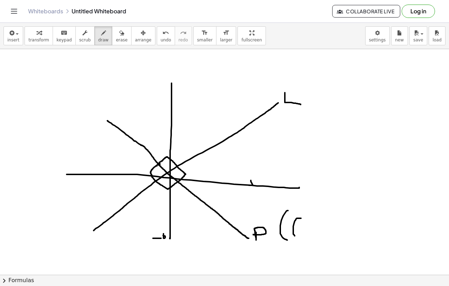
click at [292, 233] on div at bounding box center [224, 119] width 449 height 676
drag, startPoint x: 311, startPoint y: 232, endPoint x: 311, endPoint y: 237, distance: 4.2
click at [311, 237] on div at bounding box center [224, 119] width 449 height 676
drag, startPoint x: 316, startPoint y: 226, endPoint x: 328, endPoint y: 226, distance: 12.3
click at [328, 226] on div at bounding box center [224, 119] width 449 height 676
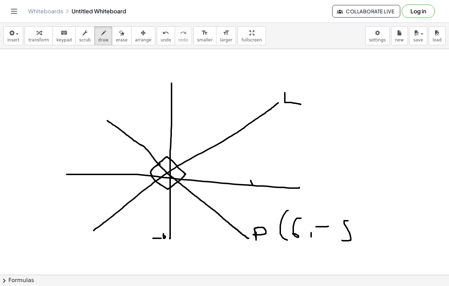
drag, startPoint x: 347, startPoint y: 220, endPoint x: 340, endPoint y: 239, distance: 19.4
click at [340, 239] on div at bounding box center [224, 119] width 449 height 676
drag, startPoint x: 361, startPoint y: 216, endPoint x: 360, endPoint y: 236, distance: 19.6
click at [360, 236] on div at bounding box center [224, 119] width 449 height 676
drag, startPoint x: 291, startPoint y: 246, endPoint x: 291, endPoint y: 253, distance: 7.0
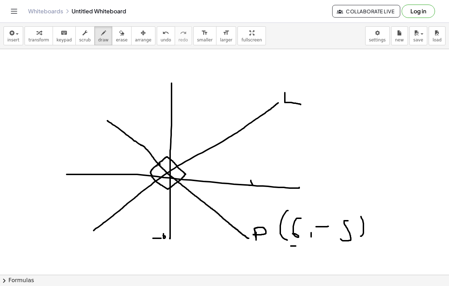
click at [291, 253] on div at bounding box center [224, 119] width 449 height 676
drag, startPoint x: 299, startPoint y: 247, endPoint x: 302, endPoint y: 250, distance: 5.0
click at [302, 250] on div at bounding box center [224, 119] width 449 height 676
drag, startPoint x: 346, startPoint y: 247, endPoint x: 340, endPoint y: 272, distance: 26.4
click at [340, 272] on div at bounding box center [224, 119] width 449 height 676
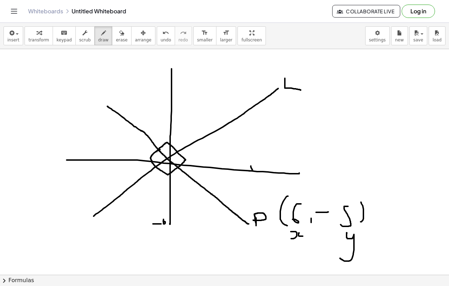
scroll to position [285, 0]
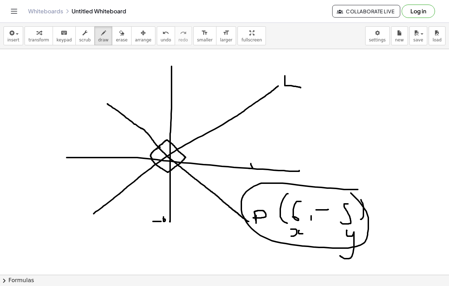
drag, startPoint x: 357, startPoint y: 189, endPoint x: 348, endPoint y: 190, distance: 9.5
click at [348, 190] on div at bounding box center [224, 103] width 449 height 676
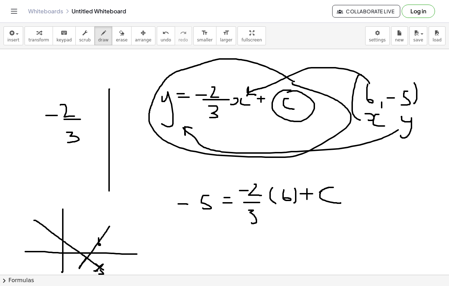
scroll to position [0, 0]
drag, startPoint x: 191, startPoint y: 241, endPoint x: 198, endPoint y: 241, distance: 7.4
drag, startPoint x: 191, startPoint y: 243, endPoint x: 200, endPoint y: 243, distance: 9.1
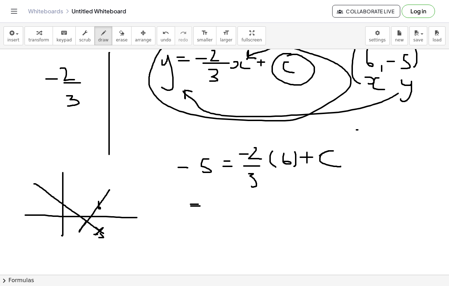
drag, startPoint x: 356, startPoint y: 130, endPoint x: 363, endPoint y: 130, distance: 7.0
drag, startPoint x: 367, startPoint y: 124, endPoint x: 373, endPoint y: 133, distance: 10.7
drag, startPoint x: 355, startPoint y: 136, endPoint x: 392, endPoint y: 136, distance: 37.1
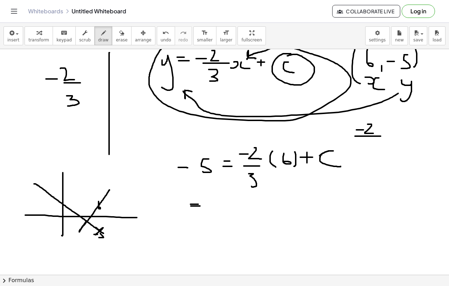
drag, startPoint x: 362, startPoint y: 142, endPoint x: 359, endPoint y: 148, distance: 6.6
drag, startPoint x: 396, startPoint y: 132, endPoint x: 400, endPoint y: 136, distance: 5.7
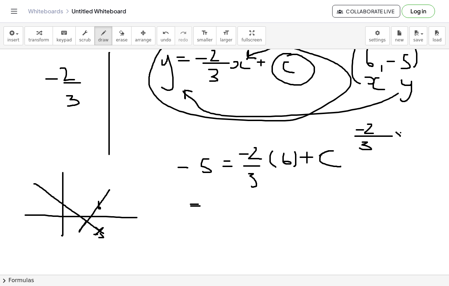
drag, startPoint x: 400, startPoint y: 132, endPoint x: 397, endPoint y: 137, distance: 5.7
drag, startPoint x: 420, startPoint y: 118, endPoint x: 410, endPoint y: 129, distance: 14.6
drag, startPoint x: 407, startPoint y: 139, endPoint x: 419, endPoint y: 139, distance: 12.6
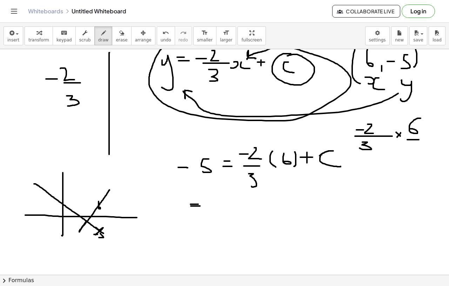
drag, startPoint x: 414, startPoint y: 145, endPoint x: 414, endPoint y: 151, distance: 6.3
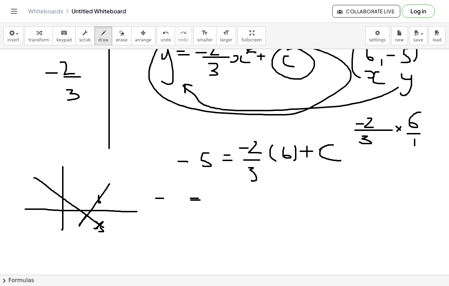
drag, startPoint x: 156, startPoint y: 198, endPoint x: 165, endPoint y: 198, distance: 9.5
drag, startPoint x: 174, startPoint y: 193, endPoint x: 177, endPoint y: 208, distance: 14.7
drag, startPoint x: 214, startPoint y: 196, endPoint x: 223, endPoint y: 196, distance: 9.1
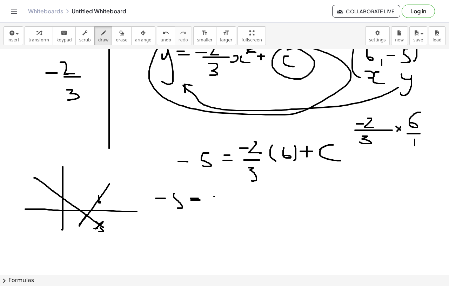
drag, startPoint x: 230, startPoint y: 190, endPoint x: 243, endPoint y: 196, distance: 14.1
drag, startPoint x: 239, startPoint y: 192, endPoint x: 239, endPoint y: 200, distance: 7.4
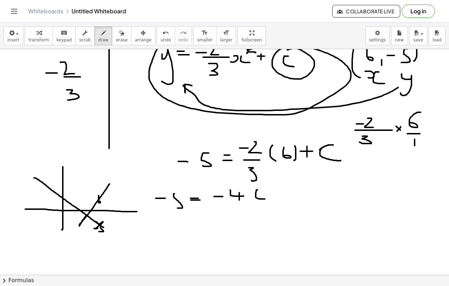
drag, startPoint x: 257, startPoint y: 190, endPoint x: 266, endPoint y: 199, distance: 12.6
drag, startPoint x: 250, startPoint y: 191, endPoint x: 250, endPoint y: 197, distance: 6.7
drag, startPoint x: 245, startPoint y: 196, endPoint x: 252, endPoint y: 196, distance: 7.0
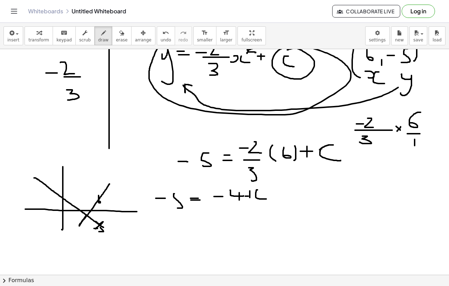
drag, startPoint x: 310, startPoint y: 194, endPoint x: 315, endPoint y: 204, distance: 11.1
drag, startPoint x: 321, startPoint y: 196, endPoint x: 328, endPoint y: 196, distance: 7.7
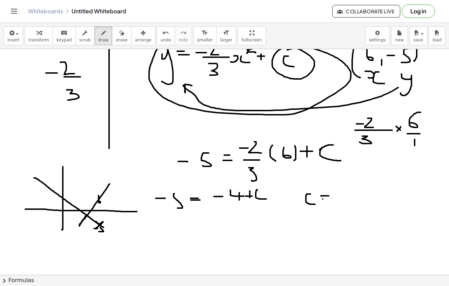
drag, startPoint x: 322, startPoint y: 199, endPoint x: 333, endPoint y: 199, distance: 10.5
drag, startPoint x: 339, startPoint y: 190, endPoint x: 339, endPoint y: 203, distance: 13.7
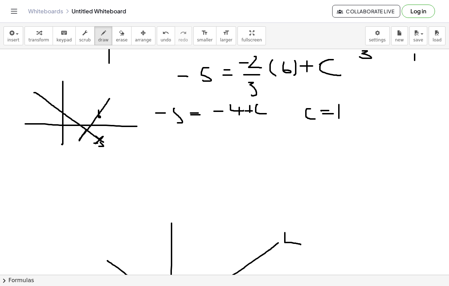
scroll to position [129, 0]
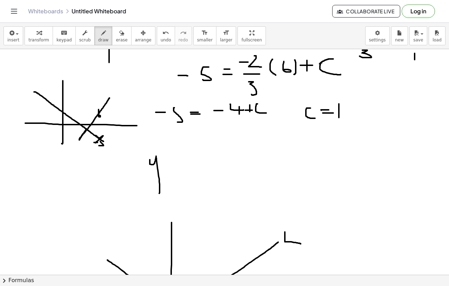
drag, startPoint x: 150, startPoint y: 159, endPoint x: 151, endPoint y: 193, distance: 33.7
click at [151, 193] on div at bounding box center [224, 258] width 449 height 676
drag, startPoint x: 162, startPoint y: 157, endPoint x: 168, endPoint y: 157, distance: 6.3
click at [168, 157] on div at bounding box center [224, 258] width 449 height 676
drag, startPoint x: 161, startPoint y: 163, endPoint x: 172, endPoint y: 163, distance: 10.9
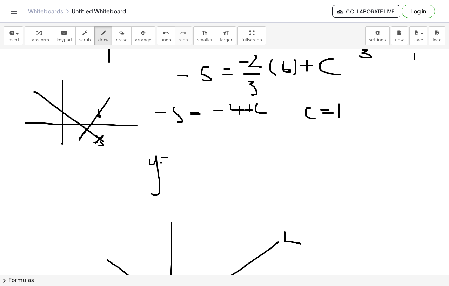
click at [172, 163] on div at bounding box center [224, 258] width 449 height 676
drag, startPoint x: 174, startPoint y: 153, endPoint x: 197, endPoint y: 165, distance: 25.4
click at [197, 165] on div at bounding box center [224, 258] width 449 height 676
drag, startPoint x: 204, startPoint y: 158, endPoint x: 207, endPoint y: 165, distance: 8.5
click at [207, 166] on div at bounding box center [224, 258] width 449 height 676
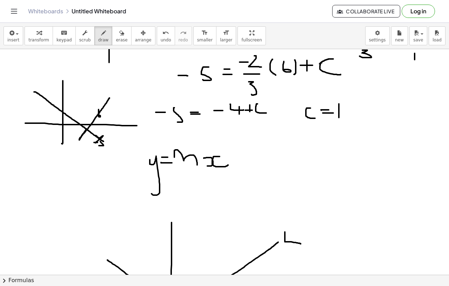
drag, startPoint x: 219, startPoint y: 156, endPoint x: 228, endPoint y: 165, distance: 11.9
click at [228, 165] on div at bounding box center [224, 258] width 449 height 676
drag, startPoint x: 244, startPoint y: 156, endPoint x: 243, endPoint y: 165, distance: 9.1
click at [243, 165] on div at bounding box center [224, 258] width 449 height 676
drag, startPoint x: 241, startPoint y: 163, endPoint x: 251, endPoint y: 163, distance: 10.5
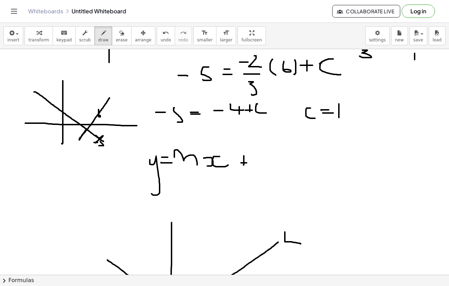
click at [251, 163] on div at bounding box center [224, 258] width 449 height 676
drag, startPoint x: 262, startPoint y: 159, endPoint x: 265, endPoint y: 166, distance: 7.8
click at [265, 166] on div at bounding box center [224, 258] width 449 height 676
drag, startPoint x: 202, startPoint y: 199, endPoint x: 200, endPoint y: 220, distance: 21.1
click at [200, 220] on div at bounding box center [224, 258] width 449 height 676
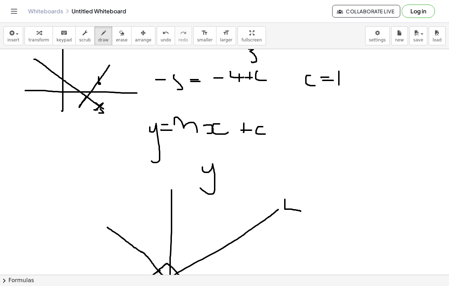
scroll to position [121, 0]
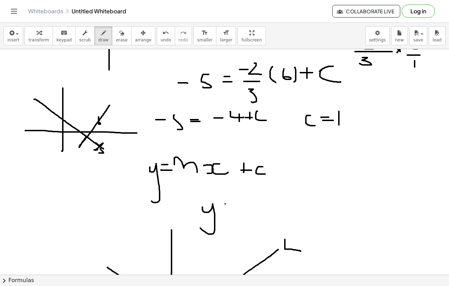
drag, startPoint x: 225, startPoint y: 204, endPoint x: 235, endPoint y: 204, distance: 9.8
click at [234, 204] on div at bounding box center [224, 266] width 449 height 676
drag, startPoint x: 227, startPoint y: 206, endPoint x: 240, endPoint y: 206, distance: 12.3
click at [239, 206] on div at bounding box center [224, 266] width 449 height 676
drag, startPoint x: 244, startPoint y: 201, endPoint x: 256, endPoint y: 201, distance: 12.3
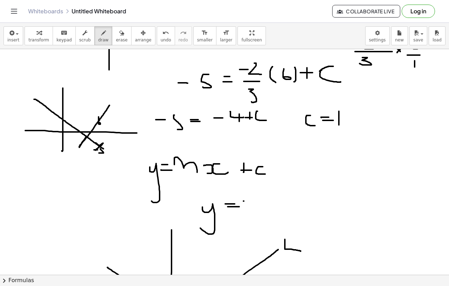
click at [256, 201] on div at bounding box center [224, 266] width 449 height 676
drag, startPoint x: 259, startPoint y: 196, endPoint x: 269, endPoint y: 206, distance: 14.1
click at [269, 206] on div at bounding box center [224, 266] width 449 height 676
drag, startPoint x: 256, startPoint y: 210, endPoint x: 274, endPoint y: 210, distance: 17.5
click at [274, 210] on div at bounding box center [224, 266] width 449 height 676
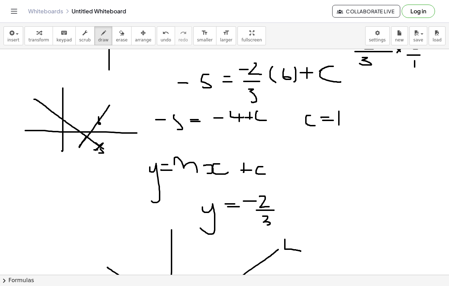
drag, startPoint x: 262, startPoint y: 216, endPoint x: 267, endPoint y: 225, distance: 9.9
click at [267, 225] on div at bounding box center [224, 266] width 449 height 676
drag, startPoint x: 261, startPoint y: 218, endPoint x: 266, endPoint y: 217, distance: 4.6
click at [266, 217] on div at bounding box center [224, 266] width 449 height 676
drag, startPoint x: 281, startPoint y: 202, endPoint x: 277, endPoint y: 207, distance: 6.7
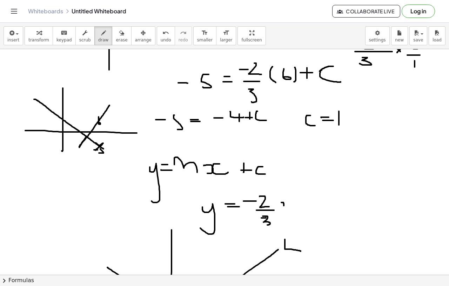
click at [277, 207] on div at bounding box center [224, 266] width 449 height 676
click at [295, 209] on div at bounding box center [224, 266] width 449 height 676
click at [317, 197] on div at bounding box center [224, 266] width 449 height 676
click at [322, 203] on div at bounding box center [224, 266] width 449 height 676
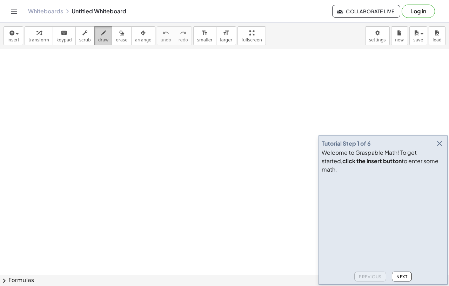
click at [101, 40] on span "draw" at bounding box center [103, 39] width 11 height 5
drag, startPoint x: 36, startPoint y: 90, endPoint x: 33, endPoint y: 105, distance: 14.7
drag, startPoint x: 41, startPoint y: 64, endPoint x: 49, endPoint y: 68, distance: 9.1
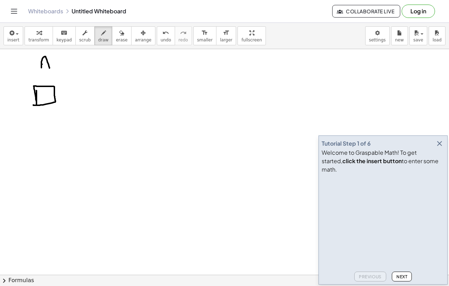
drag, startPoint x: 42, startPoint y: 64, endPoint x: 53, endPoint y: 64, distance: 11.2
drag, startPoint x: 97, startPoint y: 85, endPoint x: 96, endPoint y: 104, distance: 18.6
drag, startPoint x: 107, startPoint y: 56, endPoint x: 105, endPoint y: 66, distance: 10.0
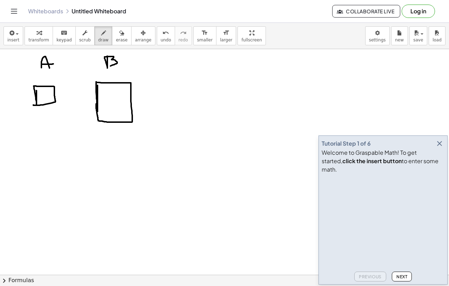
drag, startPoint x: 60, startPoint y: 87, endPoint x: 74, endPoint y: 94, distance: 15.8
drag, startPoint x: 148, startPoint y: 93, endPoint x: 145, endPoint y: 105, distance: 13.1
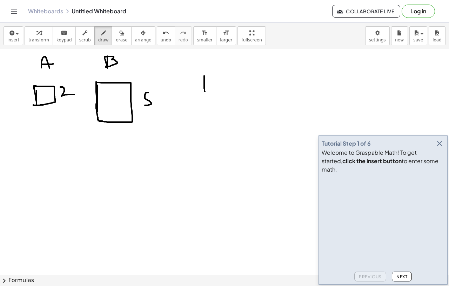
drag, startPoint x: 204, startPoint y: 76, endPoint x: 218, endPoint y: 93, distance: 22.2
drag, startPoint x: 237, startPoint y: 74, endPoint x: 251, endPoint y: 86, distance: 18.7
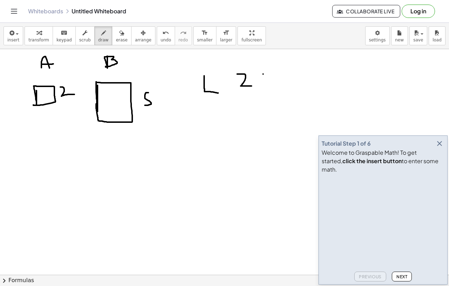
drag, startPoint x: 288, startPoint y: 71, endPoint x: 273, endPoint y: 87, distance: 22.1
drag, startPoint x: 208, startPoint y: 121, endPoint x: 224, endPoint y: 137, distance: 23.0
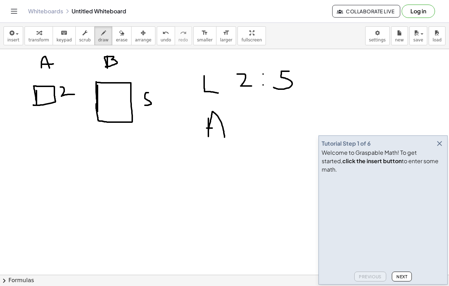
drag, startPoint x: 206, startPoint y: 128, endPoint x: 219, endPoint y: 128, distance: 12.3
drag, startPoint x: 45, startPoint y: 110, endPoint x: 54, endPoint y: 114, distance: 9.6
drag, startPoint x: 117, startPoint y: 130, endPoint x: 105, endPoint y: 136, distance: 13.3
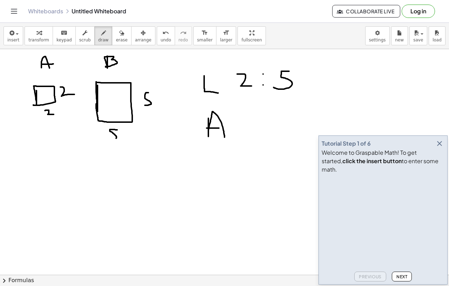
drag, startPoint x: 240, startPoint y: 115, endPoint x: 256, endPoint y: 124, distance: 19.0
drag, startPoint x: 249, startPoint y: 120, endPoint x: 249, endPoint y: 132, distance: 12.3
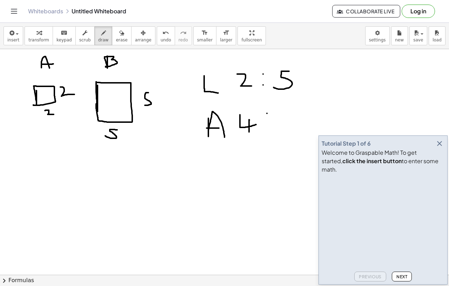
drag, startPoint x: 274, startPoint y: 118, endPoint x: 286, endPoint y: 128, distance: 15.7
drag, startPoint x: 305, startPoint y: 116, endPoint x: 291, endPoint y: 127, distance: 17.7
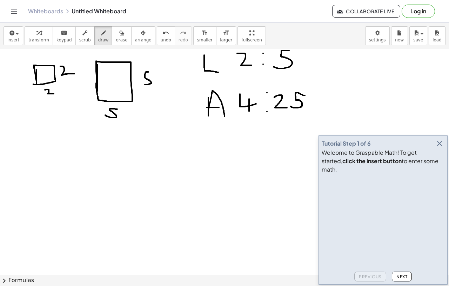
scroll to position [21, 0]
drag, startPoint x: 209, startPoint y: 137, endPoint x: 223, endPoint y: 129, distance: 16.2
click at [223, 129] on div at bounding box center [224, 276] width 449 height 496
click at [255, 129] on div at bounding box center [224, 276] width 449 height 496
click at [273, 129] on div at bounding box center [224, 276] width 449 height 496
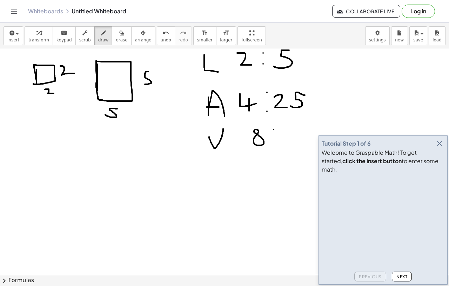
click at [273, 142] on div at bounding box center [224, 276] width 449 height 496
drag, startPoint x: 281, startPoint y: 128, endPoint x: 281, endPoint y: 140, distance: 12.3
click at [281, 140] on div at bounding box center [224, 276] width 449 height 496
drag, startPoint x: 290, startPoint y: 129, endPoint x: 295, endPoint y: 140, distance: 12.1
click at [295, 141] on div at bounding box center [224, 276] width 449 height 496
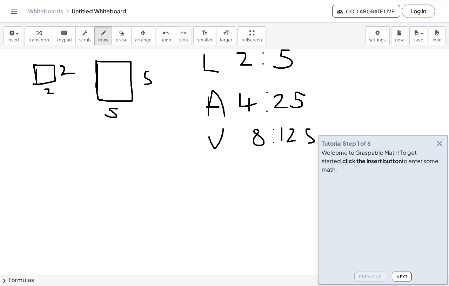
drag, startPoint x: 309, startPoint y: 129, endPoint x: 306, endPoint y: 143, distance: 14.4
click at [306, 143] on div at bounding box center [224, 276] width 449 height 496
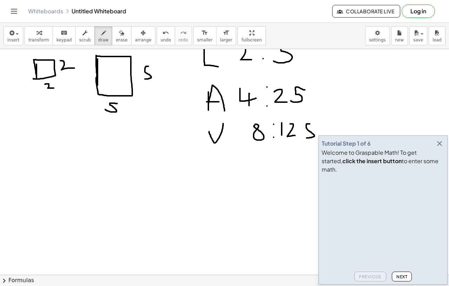
scroll to position [0, 0]
drag, startPoint x: 251, startPoint y: 161, endPoint x: 263, endPoint y: 171, distance: 15.8
click at [263, 171] on div at bounding box center [224, 271] width 449 height 496
drag, startPoint x: 257, startPoint y: 165, endPoint x: 257, endPoint y: 175, distance: 9.8
click at [257, 175] on div at bounding box center [224, 271] width 449 height 496
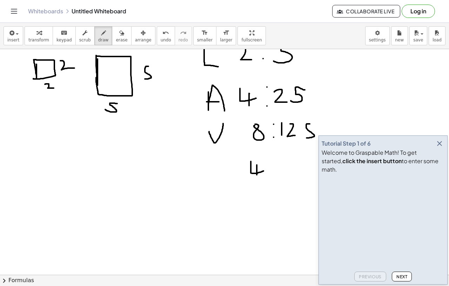
click at [275, 158] on div at bounding box center [224, 271] width 449 height 496
click at [275, 170] on div at bounding box center [224, 271] width 449 height 496
click at [439, 148] on icon "button" at bounding box center [439, 143] width 8 height 8
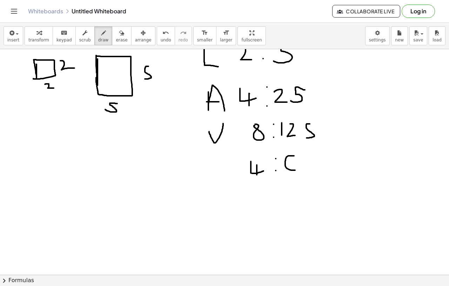
drag, startPoint x: 294, startPoint y: 156, endPoint x: 284, endPoint y: 169, distance: 16.5
click at [284, 169] on div at bounding box center [224, 271] width 449 height 496
drag, startPoint x: 298, startPoint y: 159, endPoint x: 308, endPoint y: 165, distance: 11.4
click at [308, 165] on div at bounding box center [224, 271] width 449 height 496
click at [315, 164] on div at bounding box center [224, 271] width 449 height 496
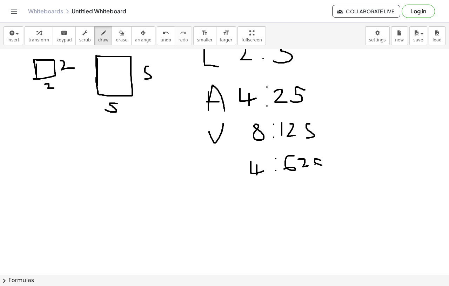
drag, startPoint x: 320, startPoint y: 160, endPoint x: 320, endPoint y: 169, distance: 8.4
click at [321, 169] on div at bounding box center [224, 271] width 449 height 496
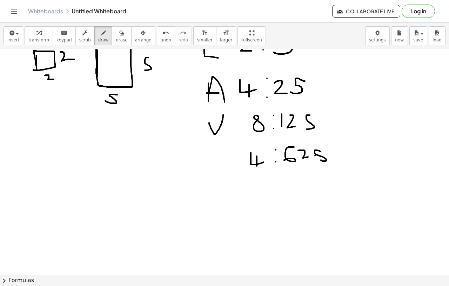
scroll to position [35, 0]
drag, startPoint x: 160, startPoint y: 207, endPoint x: 160, endPoint y: 227, distance: 20.0
click at [160, 227] on div at bounding box center [224, 262] width 449 height 496
drag, startPoint x: 190, startPoint y: 203, endPoint x: 189, endPoint y: 200, distance: 3.6
click at [189, 200] on div at bounding box center [224, 262] width 449 height 496
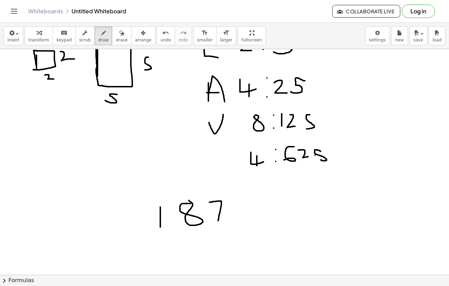
drag, startPoint x: 209, startPoint y: 202, endPoint x: 218, endPoint y: 220, distance: 20.1
click at [218, 220] on div at bounding box center [224, 262] width 449 height 496
drag, startPoint x: 213, startPoint y: 212, endPoint x: 227, endPoint y: 212, distance: 14.0
click at [227, 212] on div at bounding box center [224, 262] width 449 height 496
click at [227, 224] on div at bounding box center [224, 262] width 449 height 496
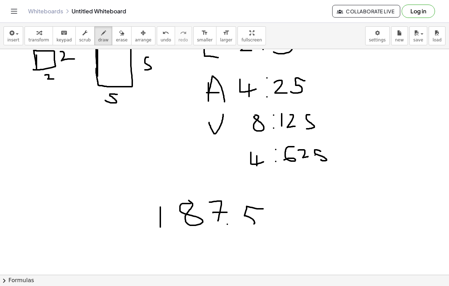
drag, startPoint x: 263, startPoint y: 209, endPoint x: 247, endPoint y: 223, distance: 21.8
click at [247, 223] on div at bounding box center [224, 262] width 449 height 496
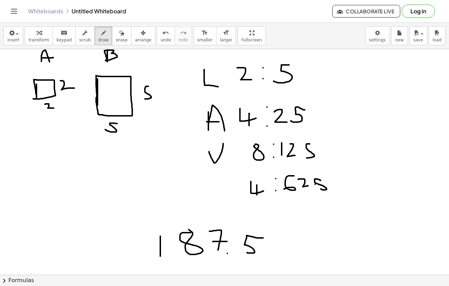
scroll to position [8, 0]
